Goal: Transaction & Acquisition: Purchase product/service

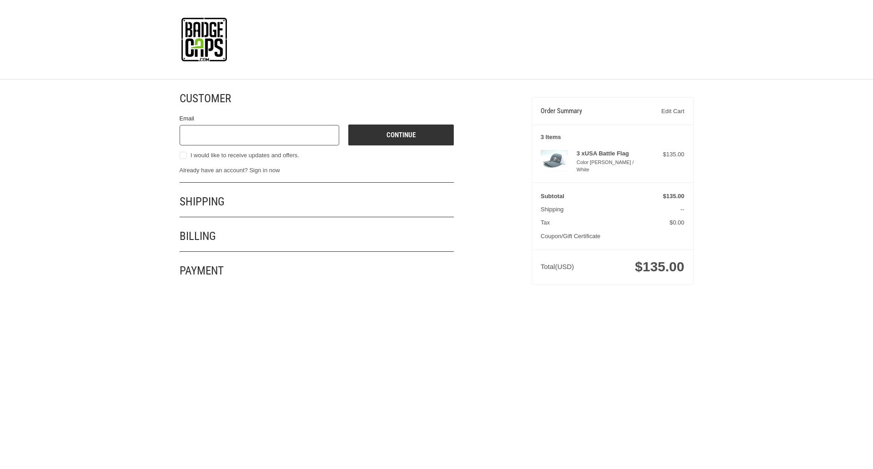
click at [259, 135] on input "Email" at bounding box center [260, 135] width 160 height 20
type input "reflectiz@bigcommerce.com"
click at [401, 135] on button "Continue" at bounding box center [400, 135] width 105 height 21
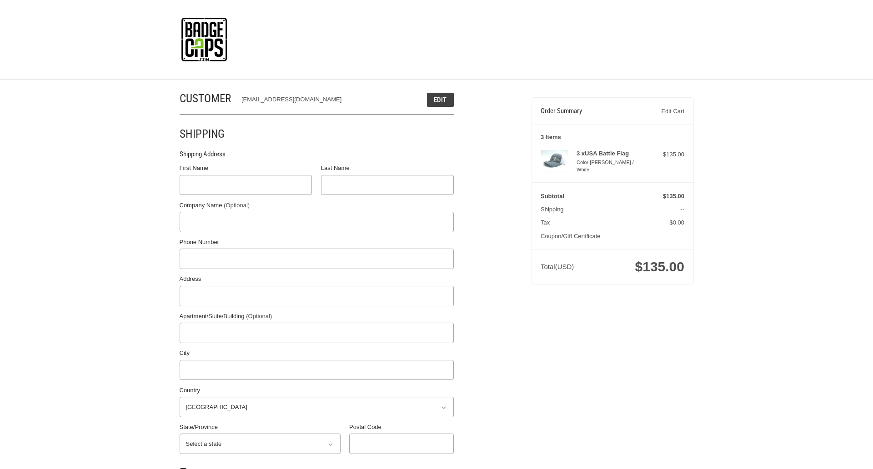
select select "US"
click at [245, 185] on input "First Name" at bounding box center [246, 185] width 133 height 20
type input "reflectiz"
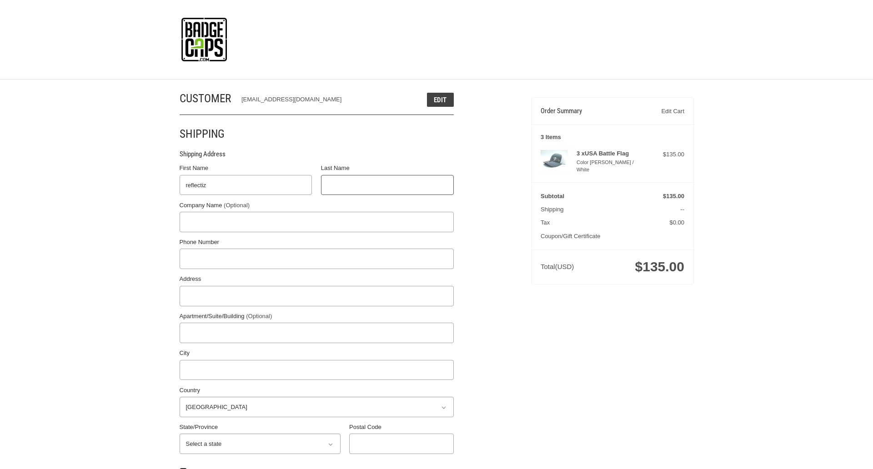
click at [387, 185] on input "Last Name" at bounding box center [387, 185] width 133 height 20
type input "bigcommerce"
click at [401, 444] on input "Postal Code" at bounding box center [401, 444] width 105 height 20
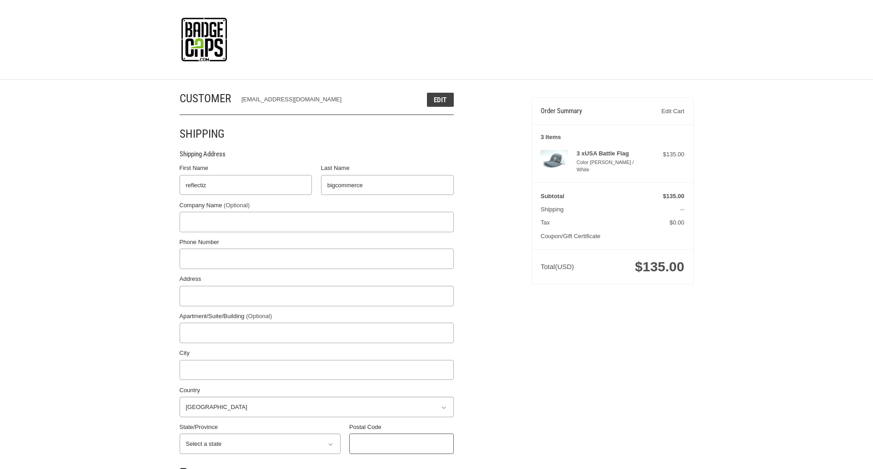
click at [401, 444] on input "Postal Code" at bounding box center [401, 444] width 105 height 20
click at [401, 444] on input "78701" at bounding box center [401, 444] width 105 height 20
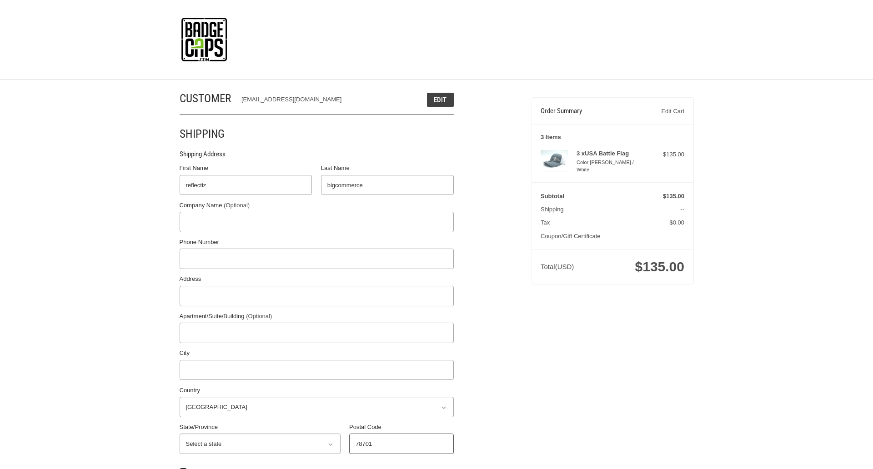
type input "78701"
click at [316, 296] on input "Address" at bounding box center [317, 296] width 274 height 20
type input "11305 4 Points Dr Building 2, Suite 100"
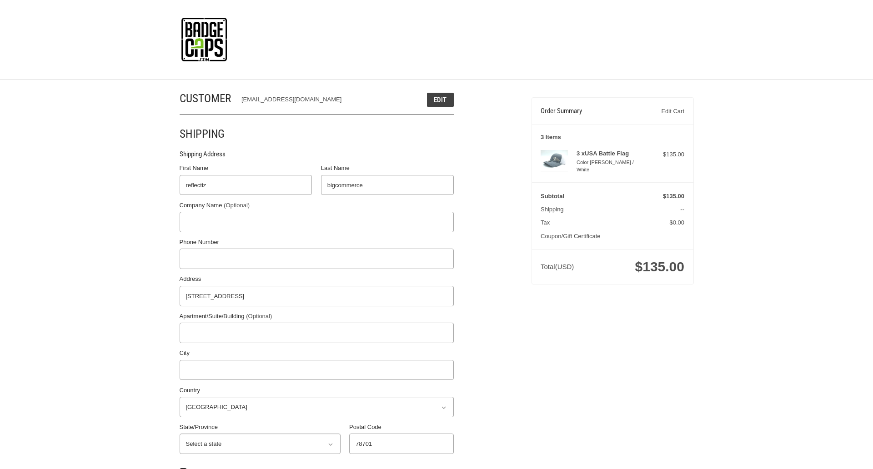
click at [202, 156] on legend "Shipping Address" at bounding box center [203, 156] width 46 height 15
click at [401, 444] on input "78701" at bounding box center [401, 444] width 105 height 20
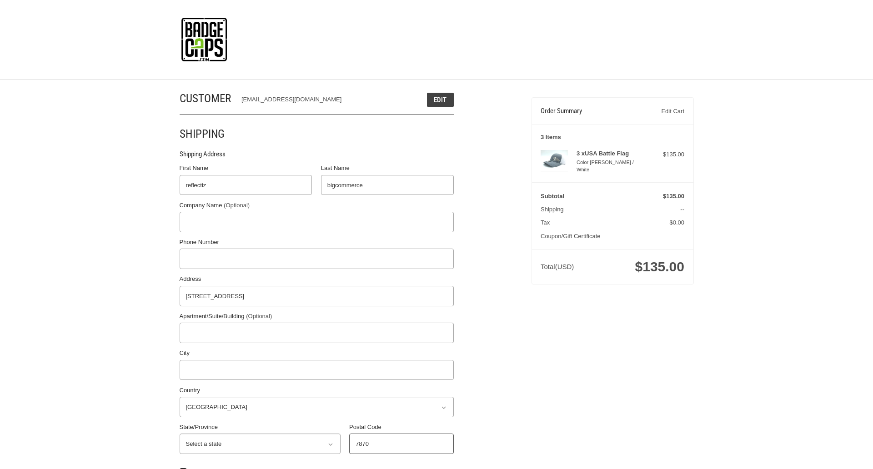
type input "78701"
select select "TX"
click at [316, 333] on input "Apartment/Suite/Building (Optional)" at bounding box center [317, 333] width 274 height 20
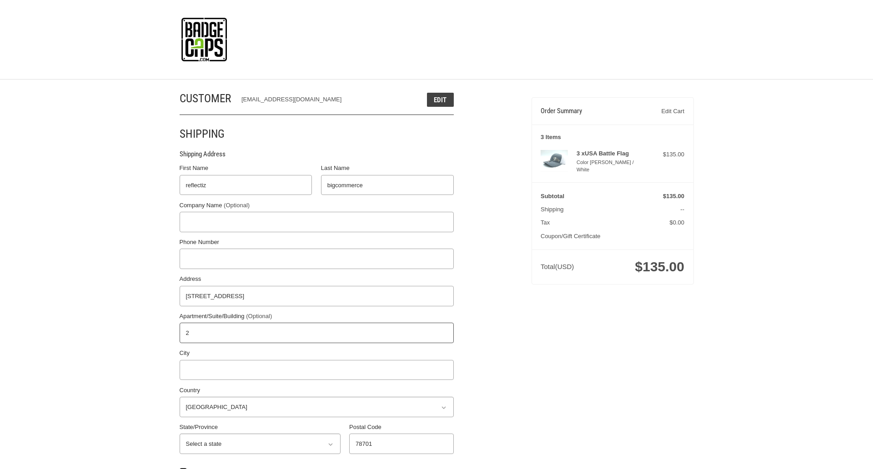
type input "2"
click at [316, 370] on input "City" at bounding box center [317, 370] width 274 height 20
click at [316, 370] on input "Austin" at bounding box center [317, 370] width 274 height 20
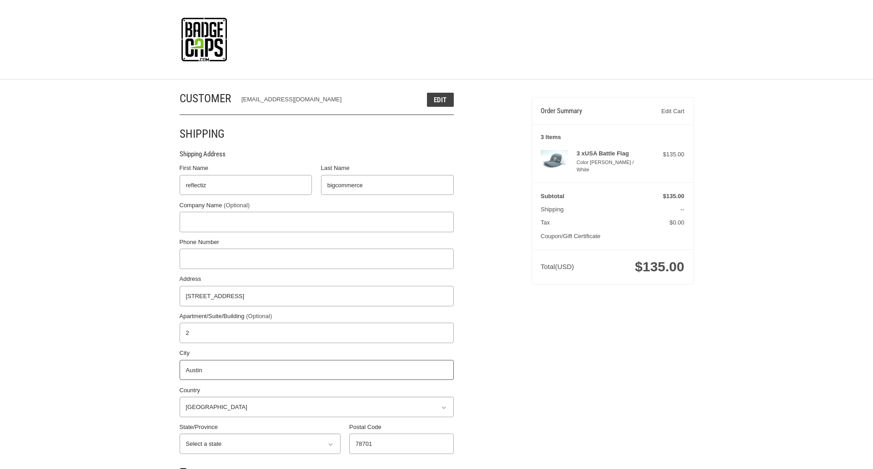
click at [316, 370] on input "Austin" at bounding box center [317, 370] width 274 height 20
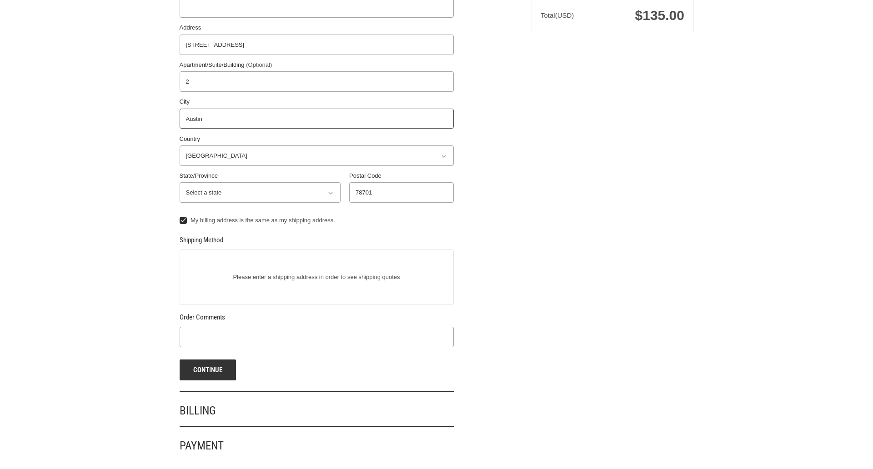
scroll to position [252, 0]
type input "Austin"
click at [316, 10] on input "Phone Number" at bounding box center [317, 7] width 274 height 20
click at [316, 10] on input "Phone Number" at bounding box center [317, 10] width 274 height 20
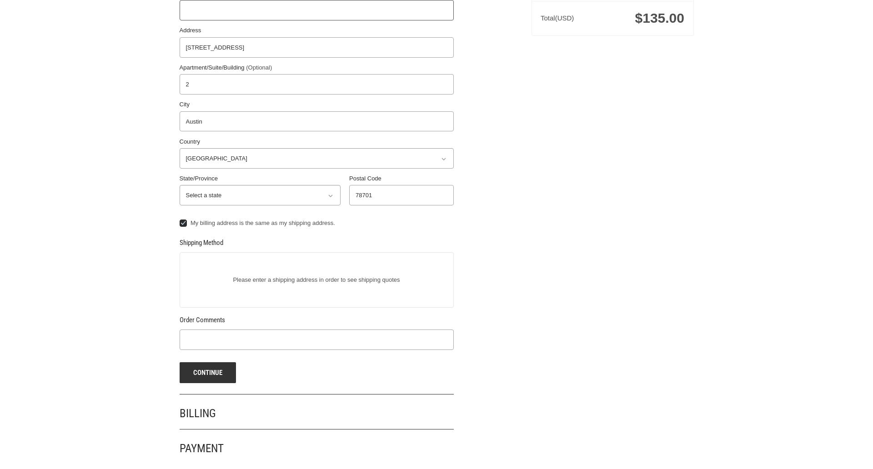
click at [316, 10] on input "Phone Number" at bounding box center [317, 10] width 274 height 20
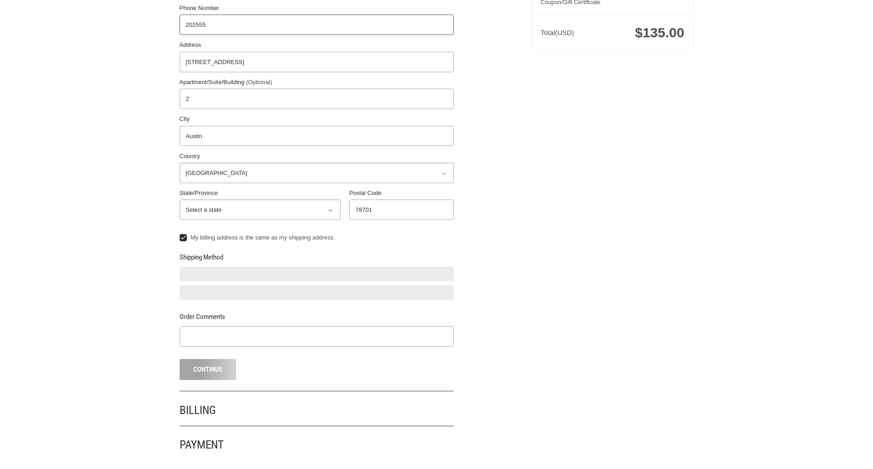
scroll to position [234, 0]
type input "2025550150"
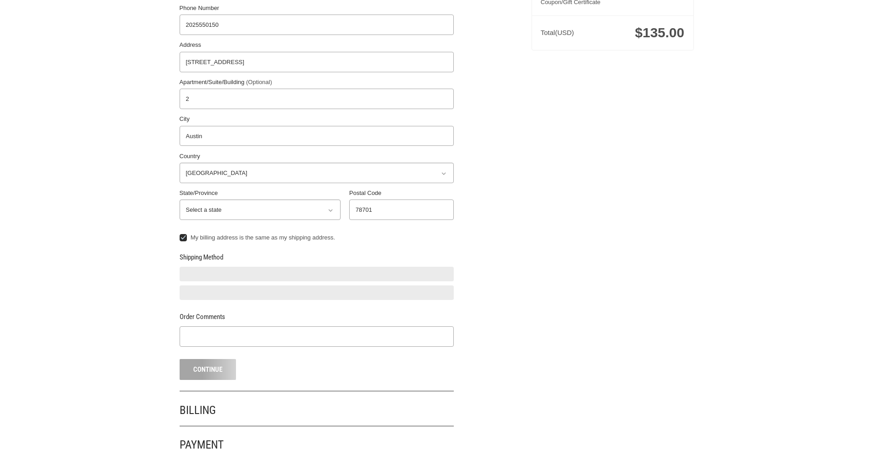
scroll to position [0, 0]
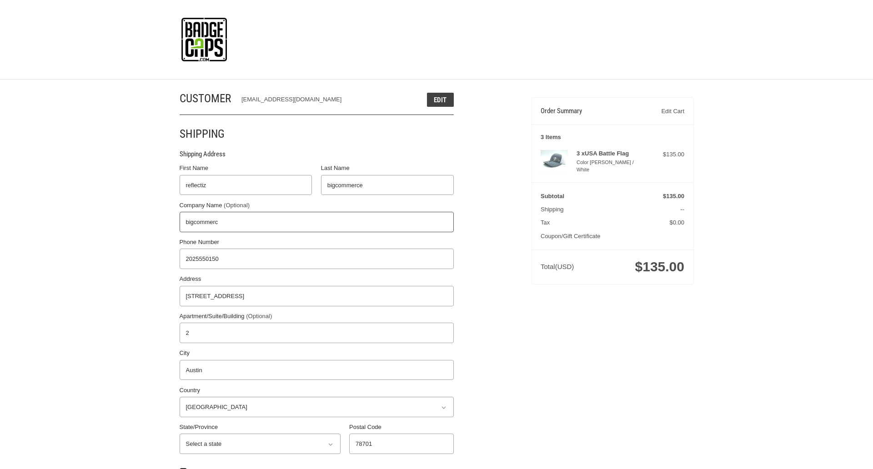
type input "bigcommerce"
radio input "true"
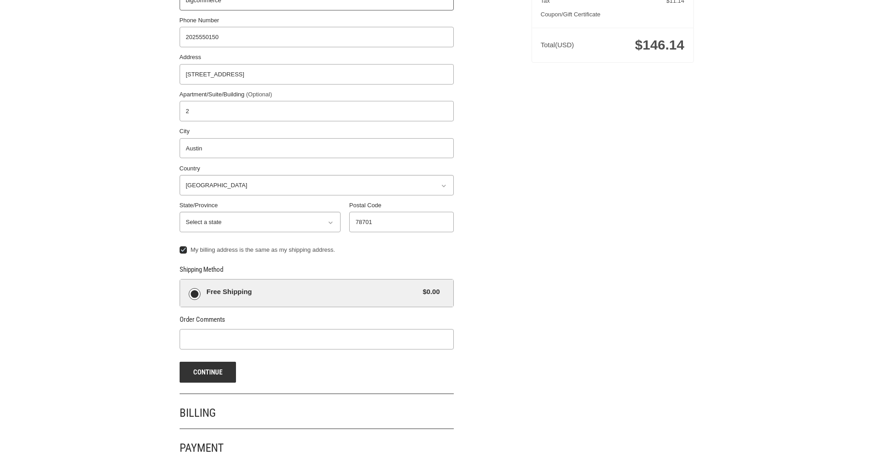
scroll to position [225, 0]
type input "bigcommerce"
click at [316, 290] on span "Free Shipping" at bounding box center [312, 289] width 212 height 10
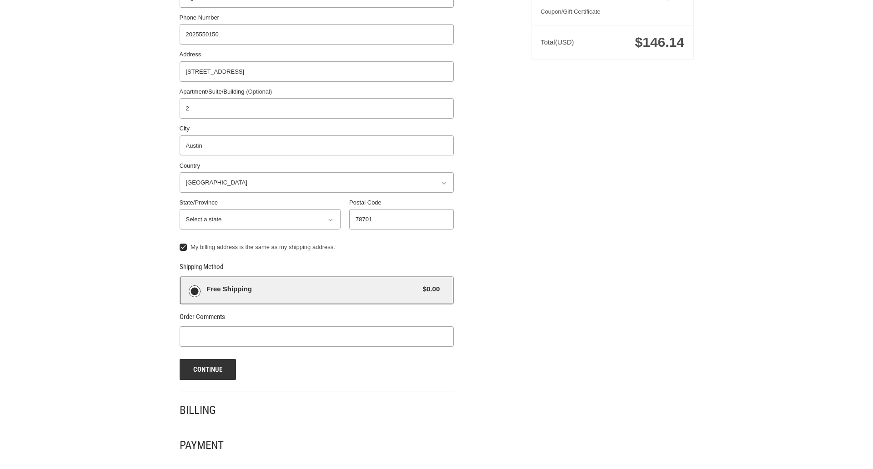
click at [180, 277] on input "Free Shipping $0.00" at bounding box center [180, 277] width 0 height 0
click at [207, 369] on button "Continue" at bounding box center [208, 369] width 57 height 21
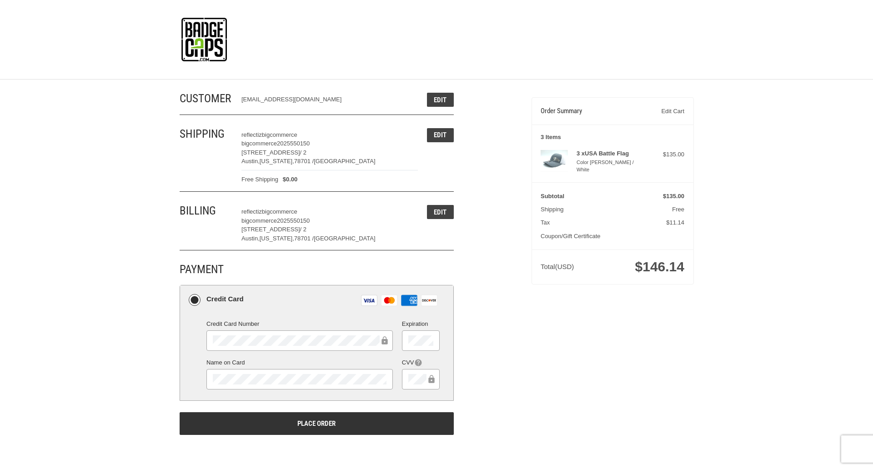
scroll to position [0, 0]
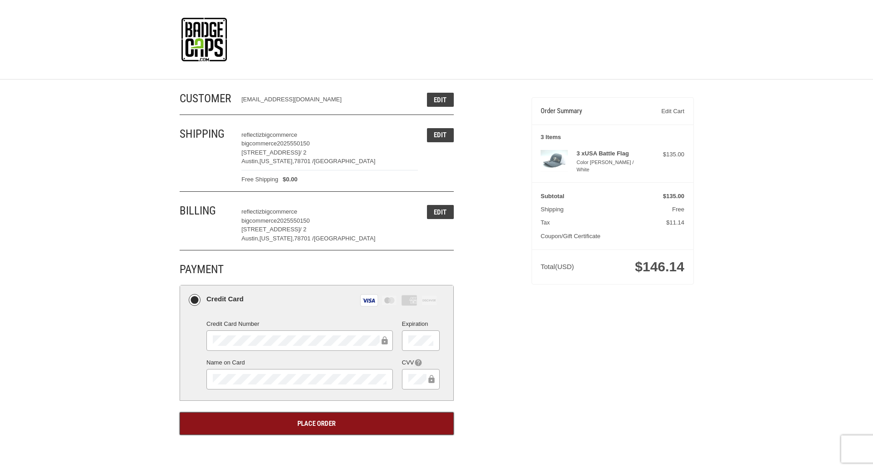
click at [316, 423] on button "Place Order" at bounding box center [317, 423] width 274 height 23
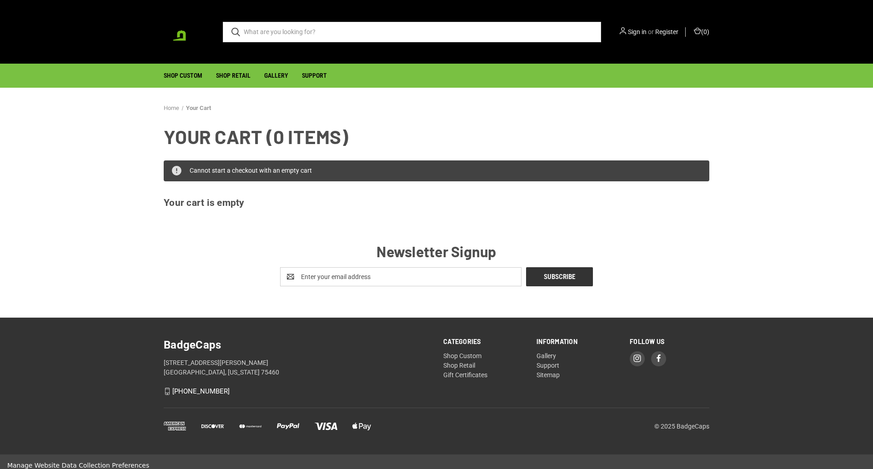
scroll to position [7, 0]
